Goal: Transaction & Acquisition: Book appointment/travel/reservation

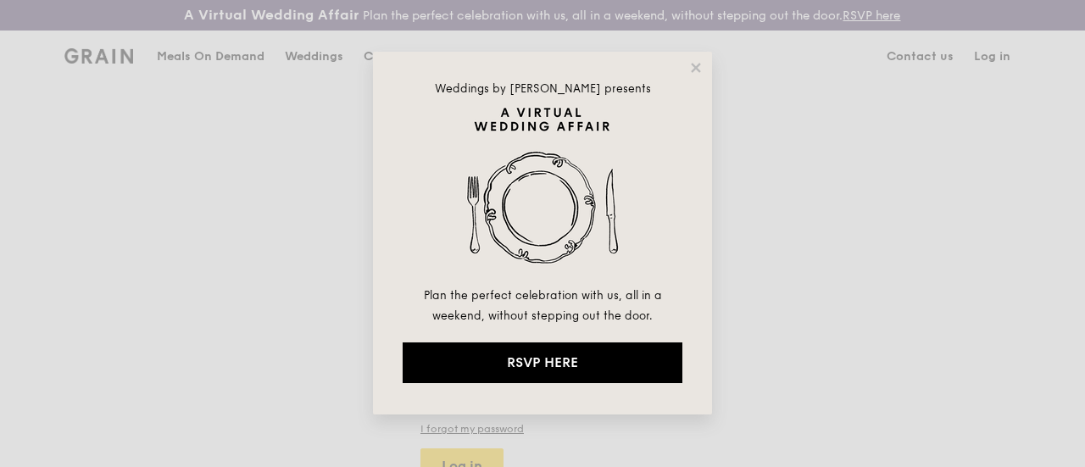
click at [695, 58] on div "Weddings by Grain presents Plan the perfect celebration with us, all in a weeke…" at bounding box center [542, 233] width 339 height 363
click at [695, 72] on icon at bounding box center [695, 67] width 15 height 15
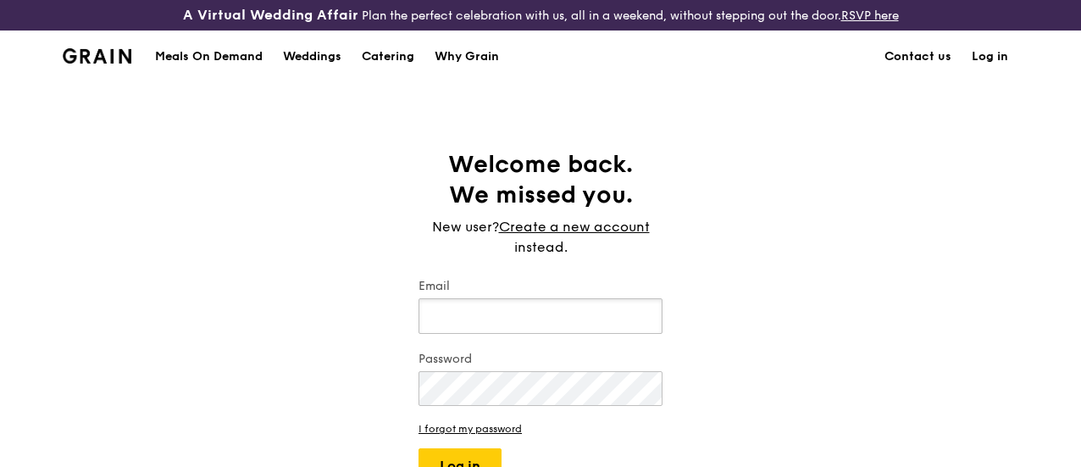
click at [562, 334] on input "Email" at bounding box center [541, 316] width 244 height 36
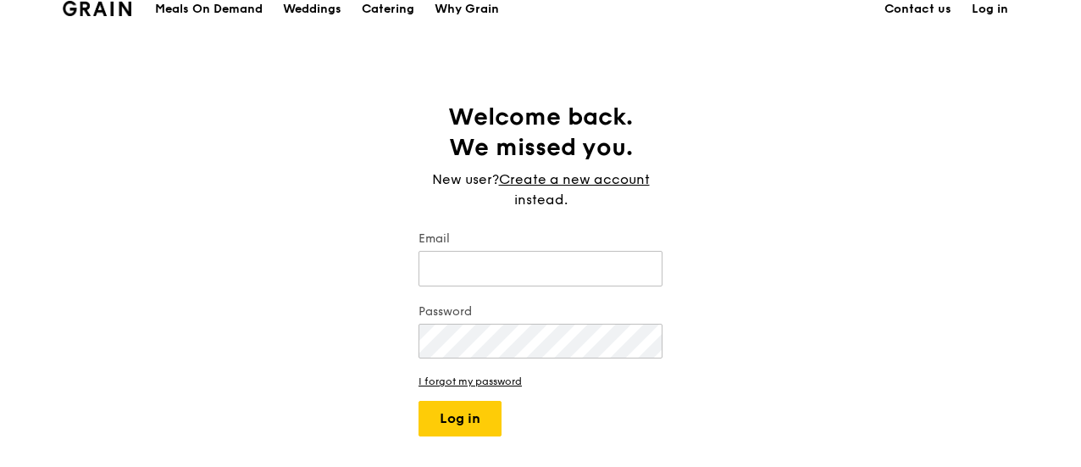
scroll to position [85, 0]
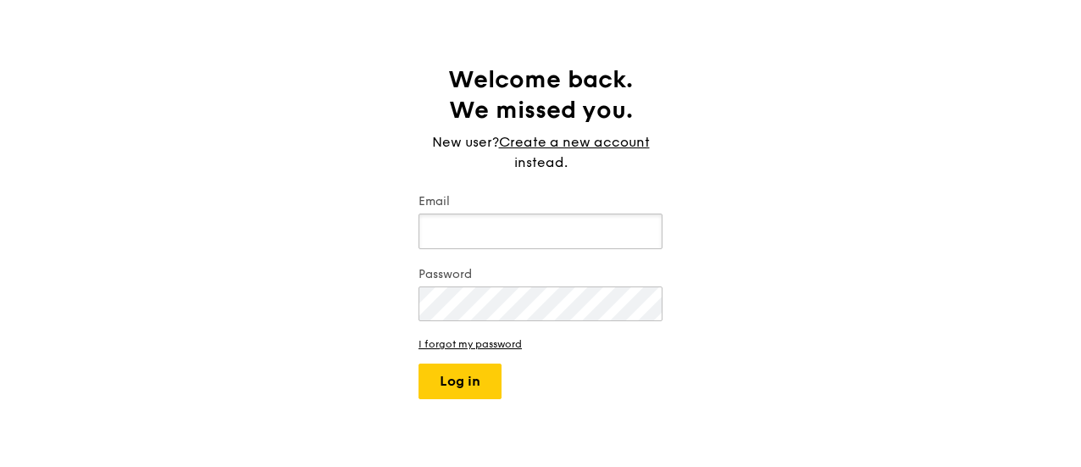
type input "Toyota Motor Asia"
drag, startPoint x: 549, startPoint y: 244, endPoint x: 369, endPoint y: 243, distance: 180.5
click at [369, 243] on div "Welcome back. We missed you. New user? Create a new account instead. Email Toyo…" at bounding box center [540, 231] width 1081 height 335
click at [554, 249] on input "Toyota Motor Asia" at bounding box center [541, 232] width 244 height 36
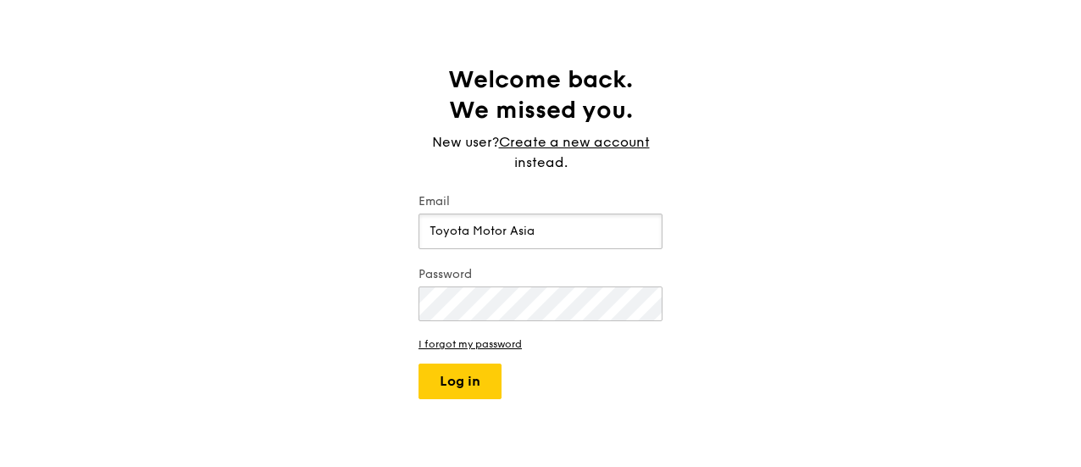
drag, startPoint x: 554, startPoint y: 250, endPoint x: 414, endPoint y: 251, distance: 140.7
click at [414, 251] on div "Welcome back. We missed you. New user? Create a new account instead. Email Toyo…" at bounding box center [540, 231] width 271 height 335
type input "miranda.zhang@toyota-asia.com"
click at [339, 341] on div "Welcome back. We missed you. New user? Create a new account instead. Email mira…" at bounding box center [540, 231] width 1081 height 335
drag, startPoint x: 464, startPoint y: 404, endPoint x: 473, endPoint y: 402, distance: 8.8
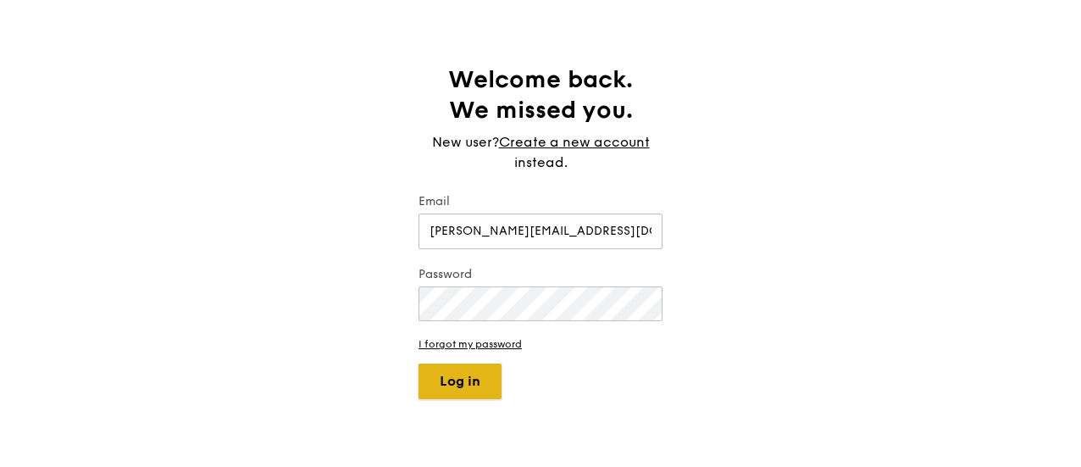
click at [466, 399] on button "Log in" at bounding box center [460, 382] width 83 height 36
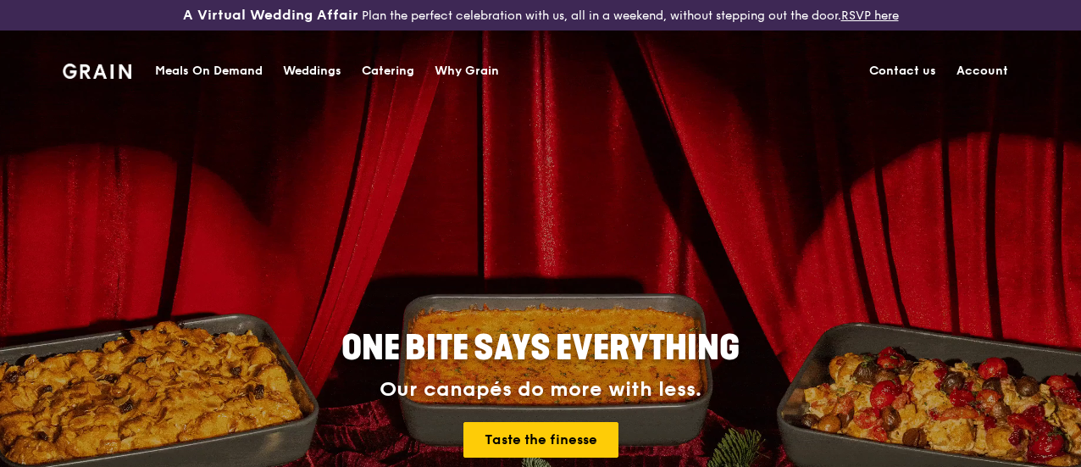
click at [385, 71] on div "Catering" at bounding box center [388, 71] width 53 height 51
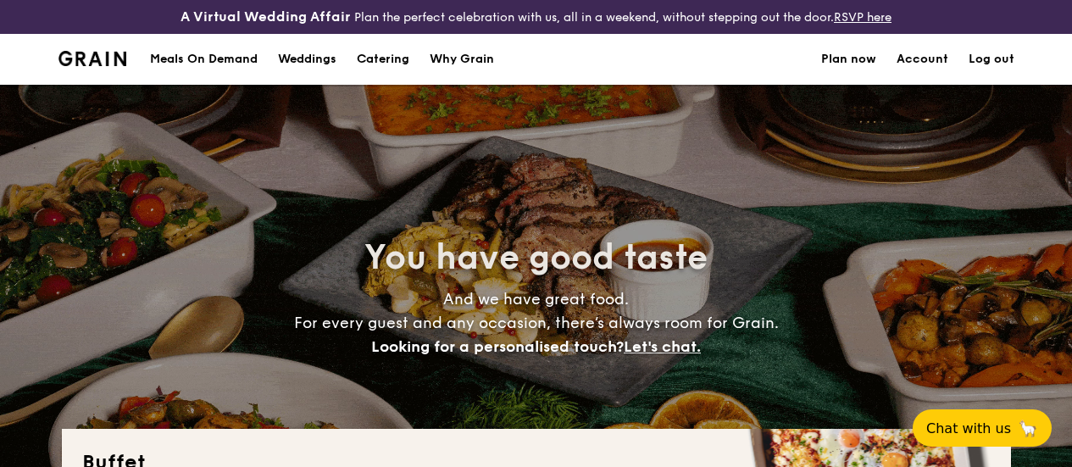
select select
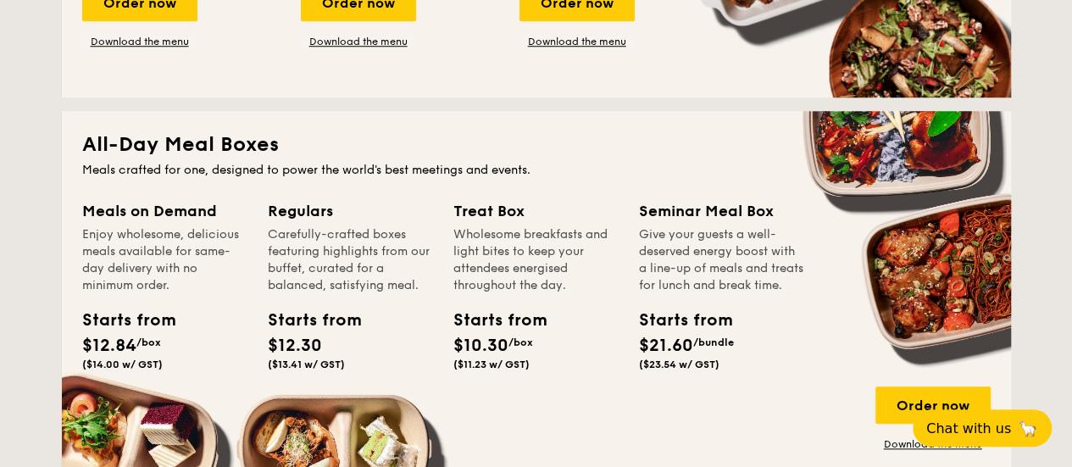
scroll to position [353, 0]
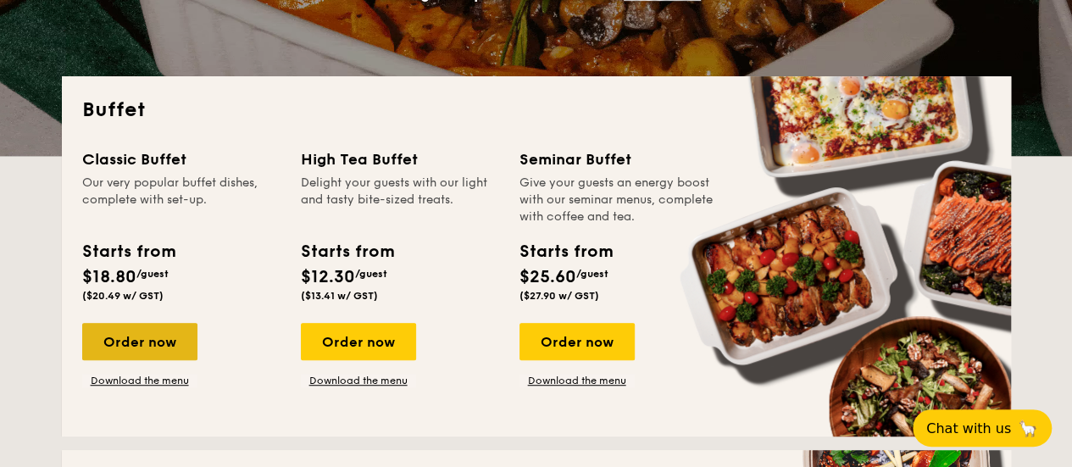
click at [158, 355] on div "Order now" at bounding box center [139, 341] width 115 height 37
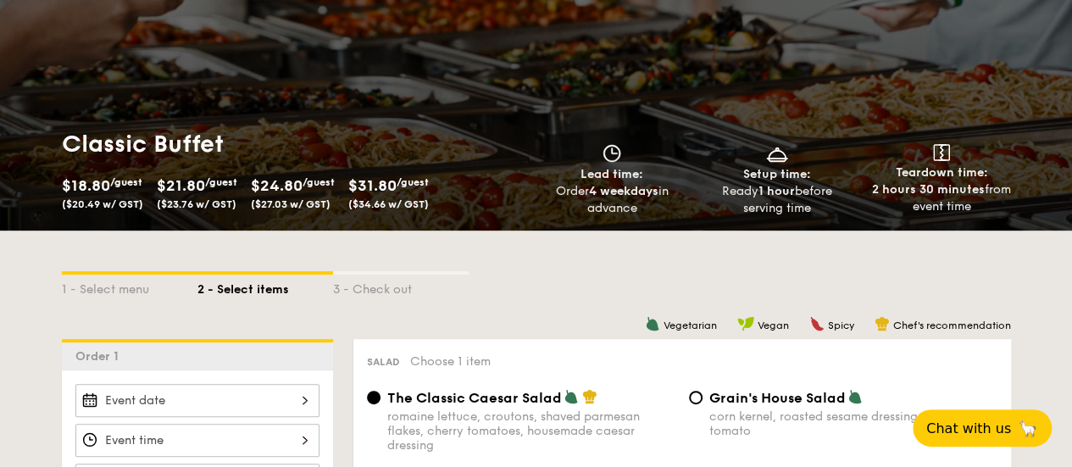
scroll to position [339, 0]
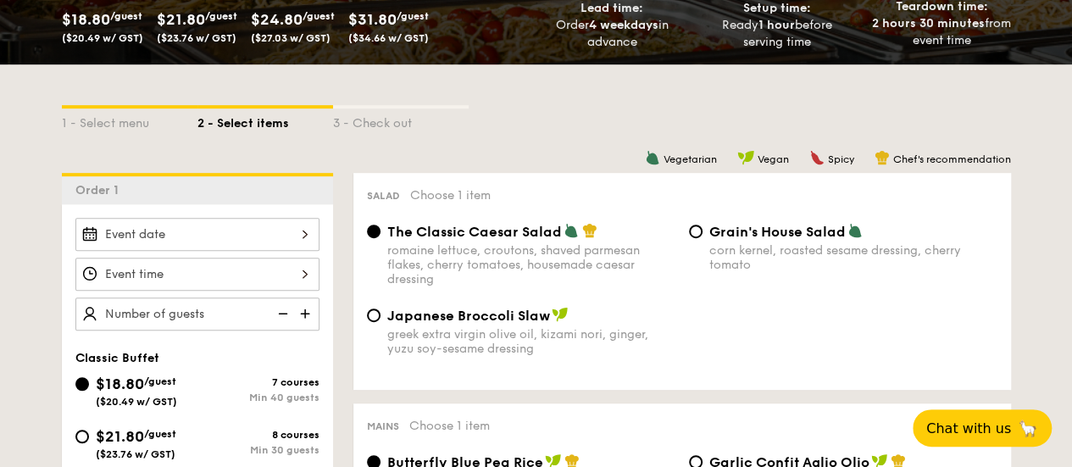
click at [292, 266] on div at bounding box center [197, 274] width 244 height 113
click at [297, 250] on div at bounding box center [197, 234] width 244 height 33
click at [297, 251] on div at bounding box center [197, 234] width 244 height 33
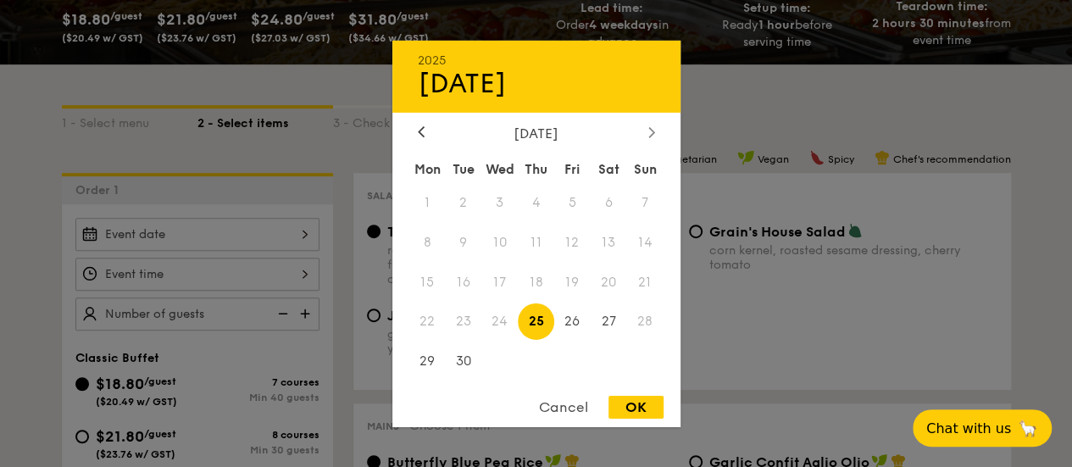
click at [648, 127] on icon at bounding box center [651, 131] width 7 height 11
click at [541, 238] on span "9" at bounding box center [536, 242] width 36 height 36
click at [640, 409] on div "OK" at bounding box center [636, 407] width 55 height 23
type input "[DATE]"
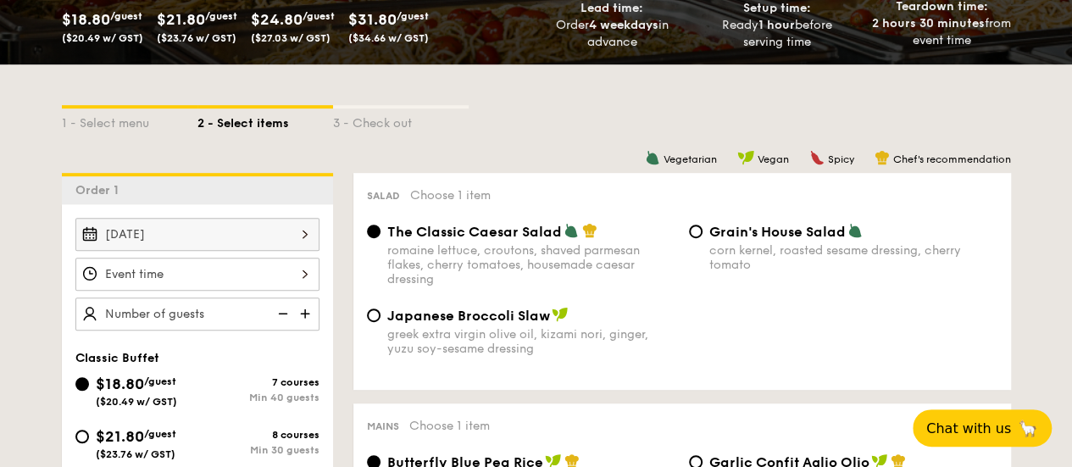
click at [302, 287] on div at bounding box center [197, 274] width 244 height 33
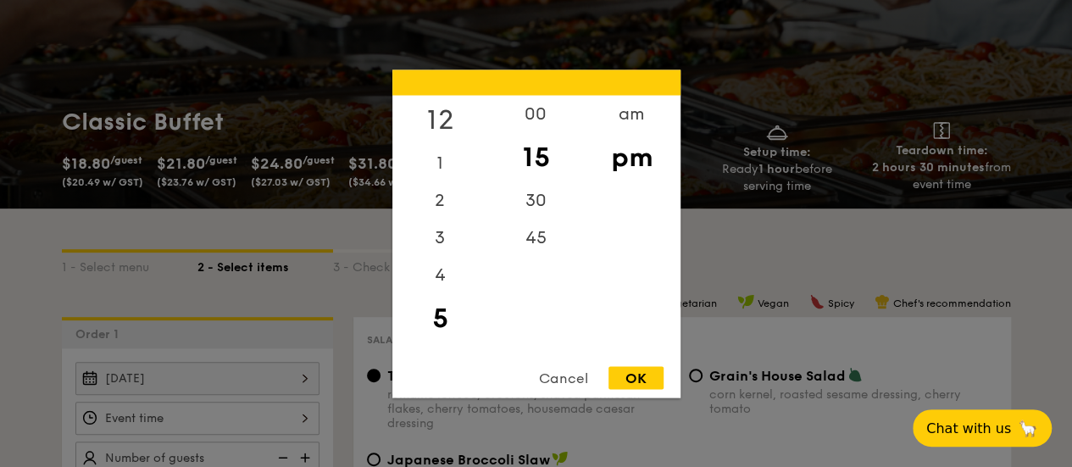
scroll to position [170, 0]
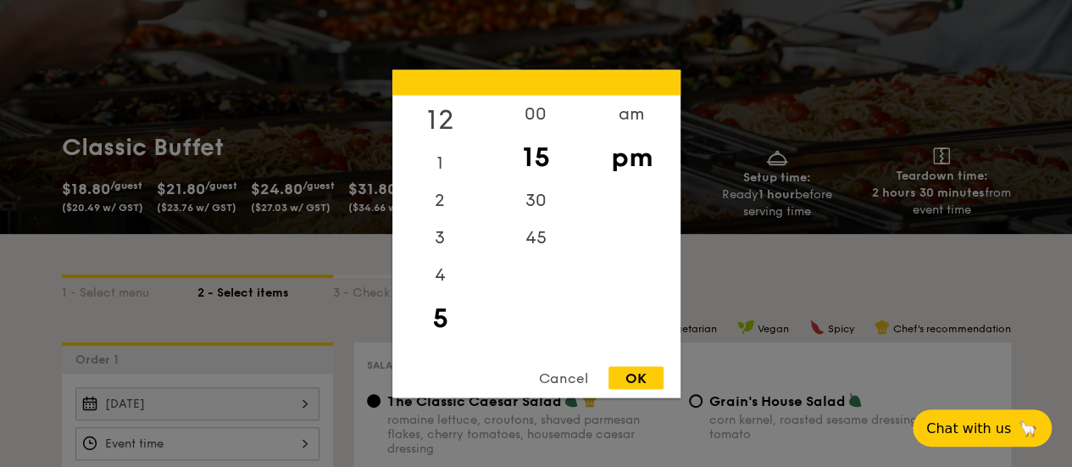
click at [442, 124] on div "12" at bounding box center [440, 119] width 96 height 49
click at [548, 122] on div "00" at bounding box center [536, 119] width 96 height 49
click at [642, 376] on div "OK" at bounding box center [636, 377] width 55 height 23
type input "12:00PM"
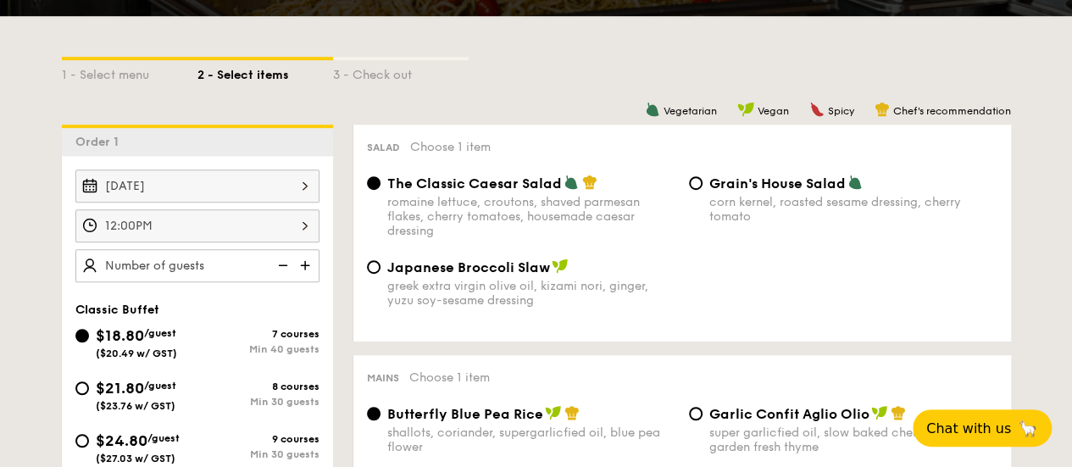
scroll to position [424, 0]
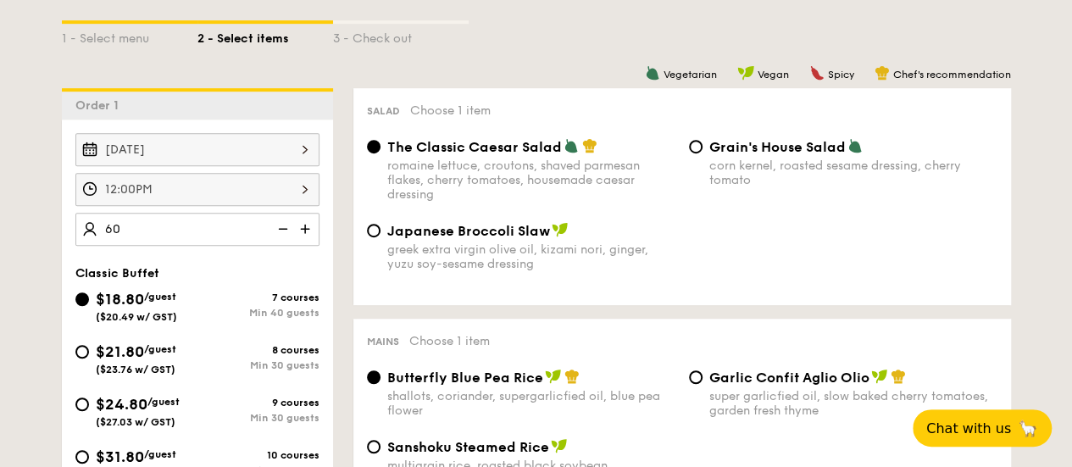
type input "60 guests"
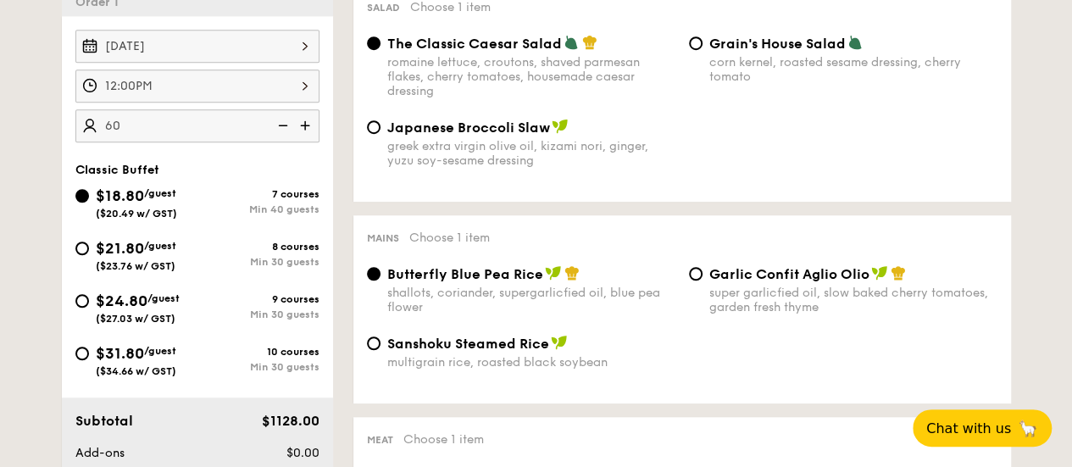
scroll to position [339, 0]
